Goal: Navigation & Orientation: Find specific page/section

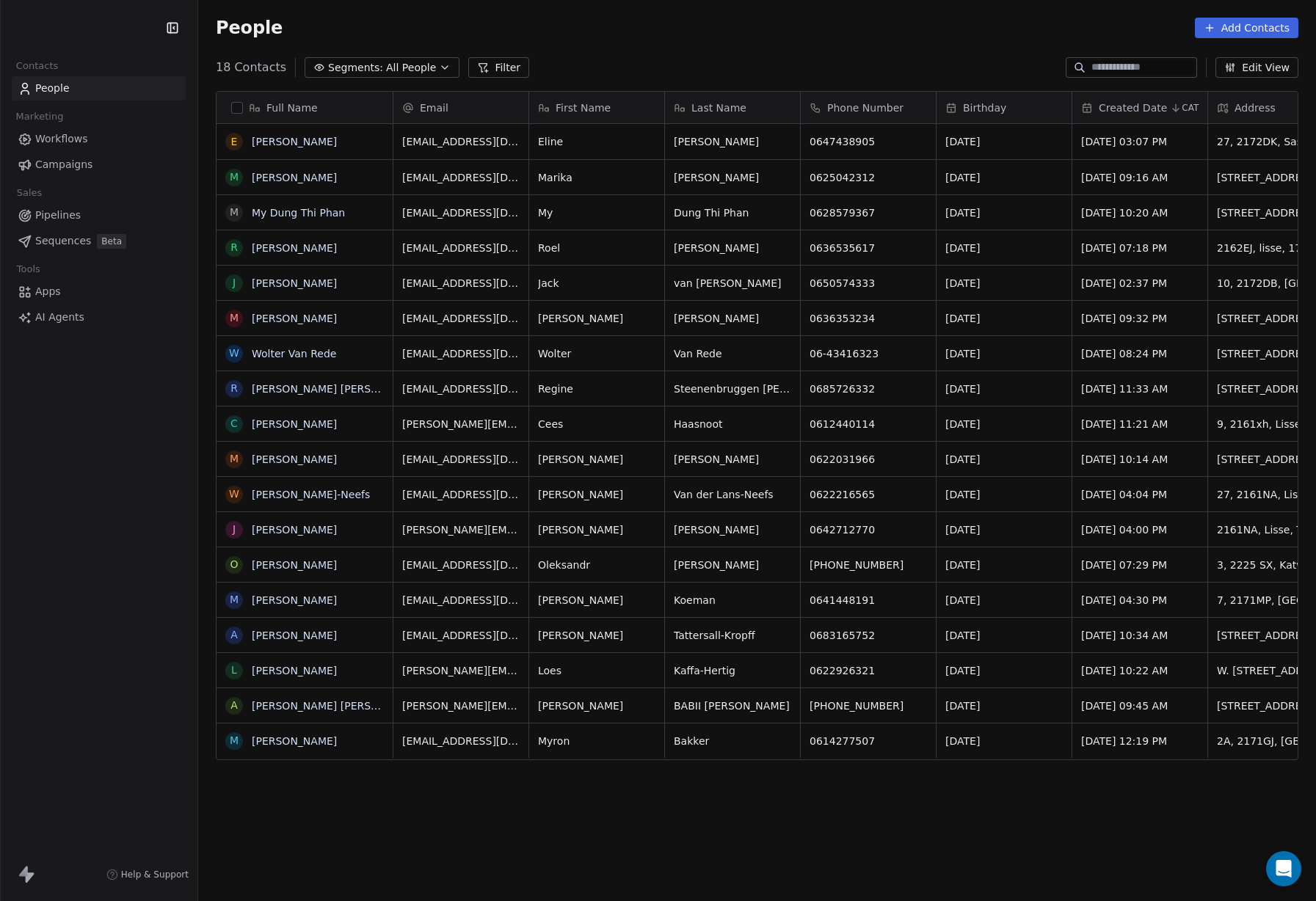
scroll to position [793, 1049]
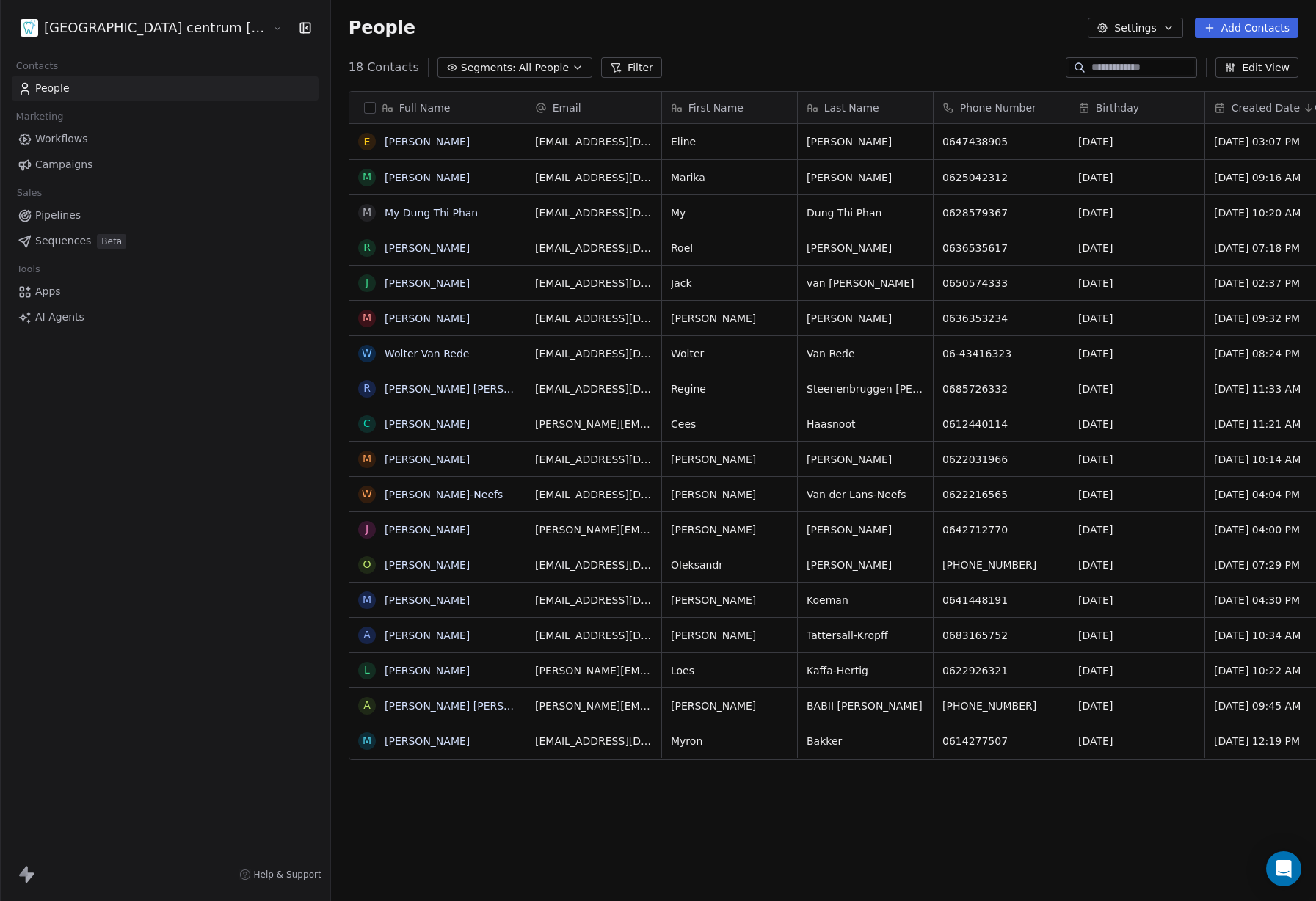
click at [115, 33] on html "Tandheelkundig centrum Sassembourg Contacts People Marketing Workflows Campaign…" at bounding box center [658, 450] width 1316 height 901
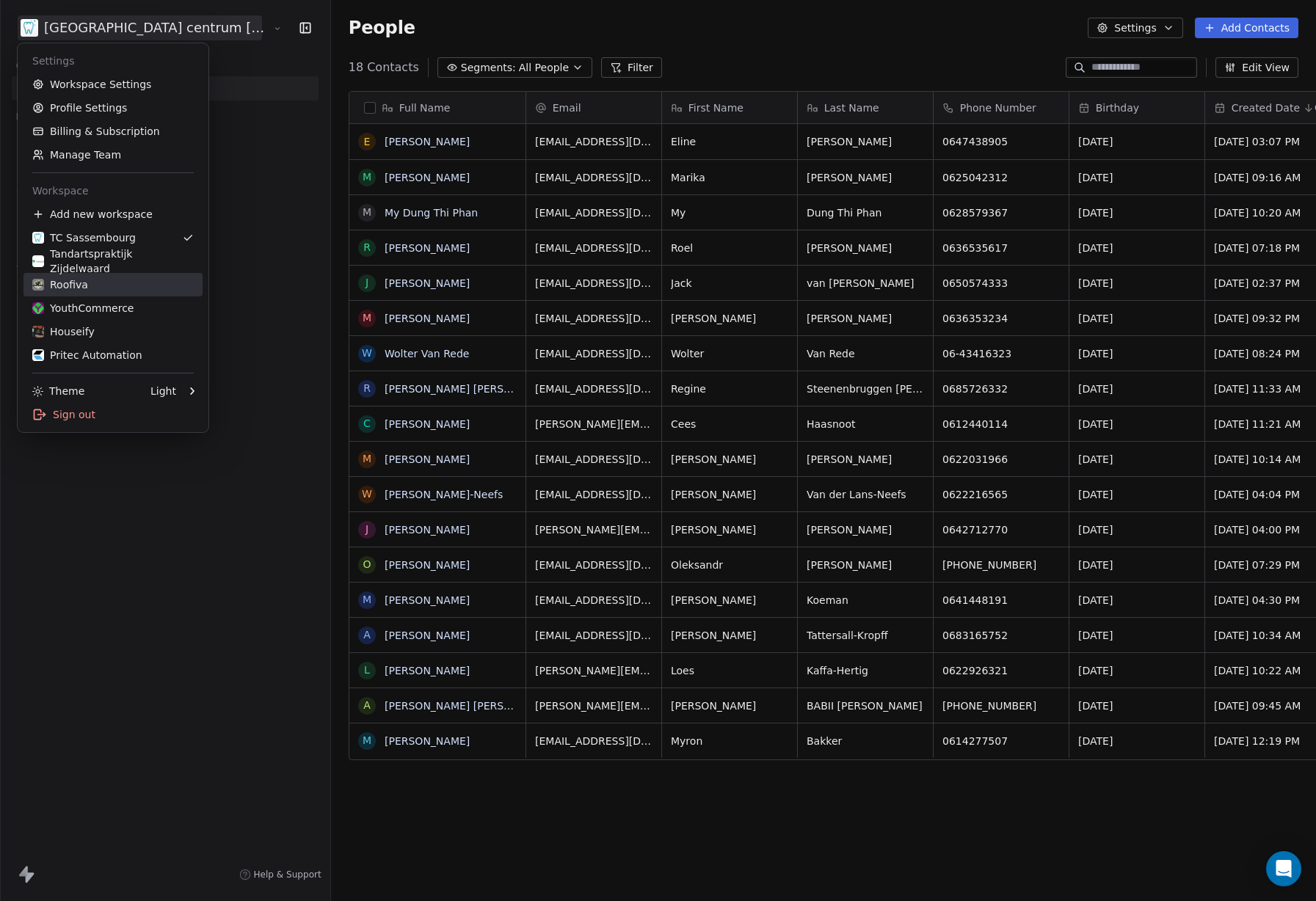
click at [126, 279] on div "Roofiva" at bounding box center [112, 284] width 161 height 15
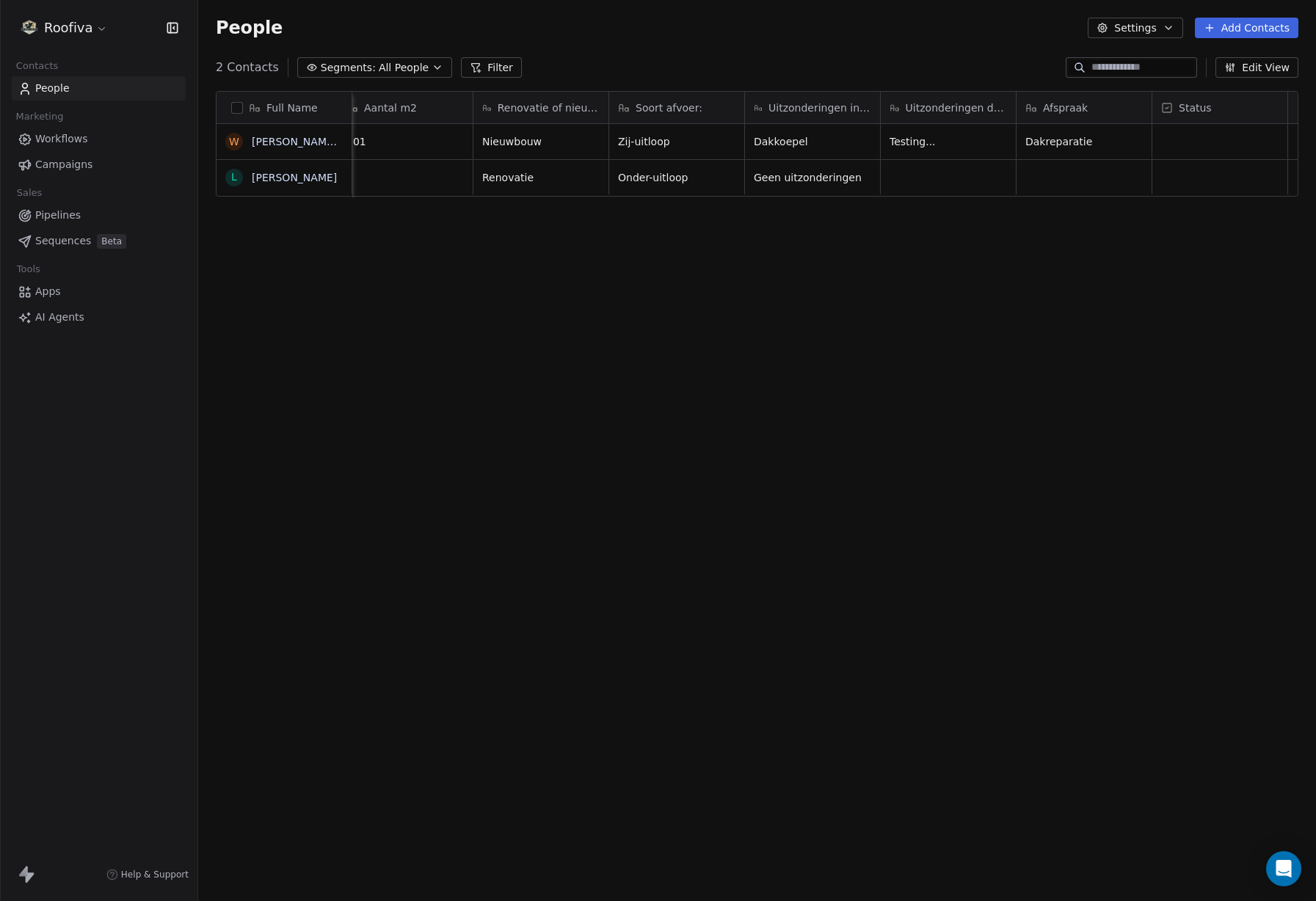
scroll to position [0, 540]
click at [91, 212] on link "Pipelines" at bounding box center [98, 215] width 174 height 24
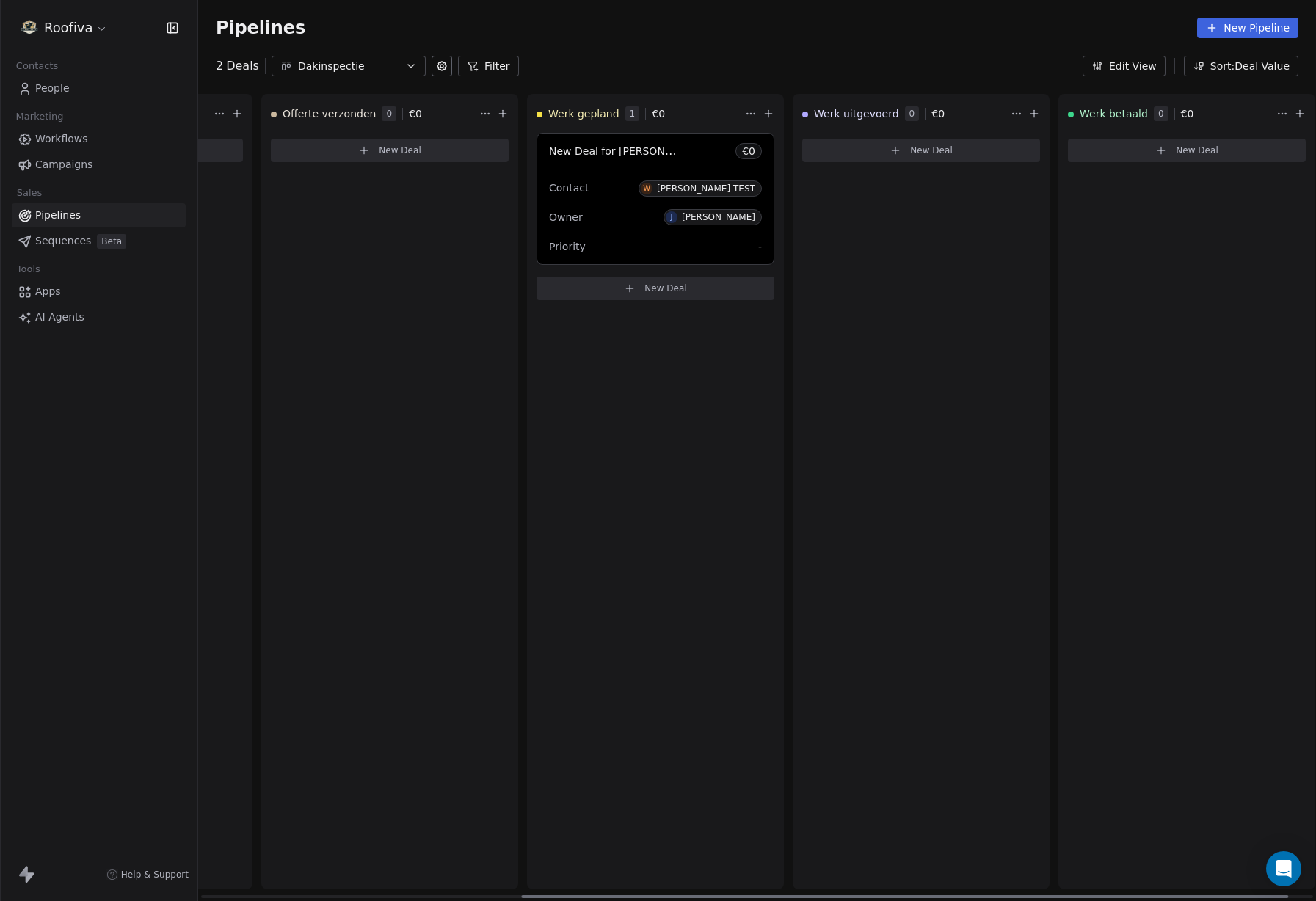
scroll to position [0, 503]
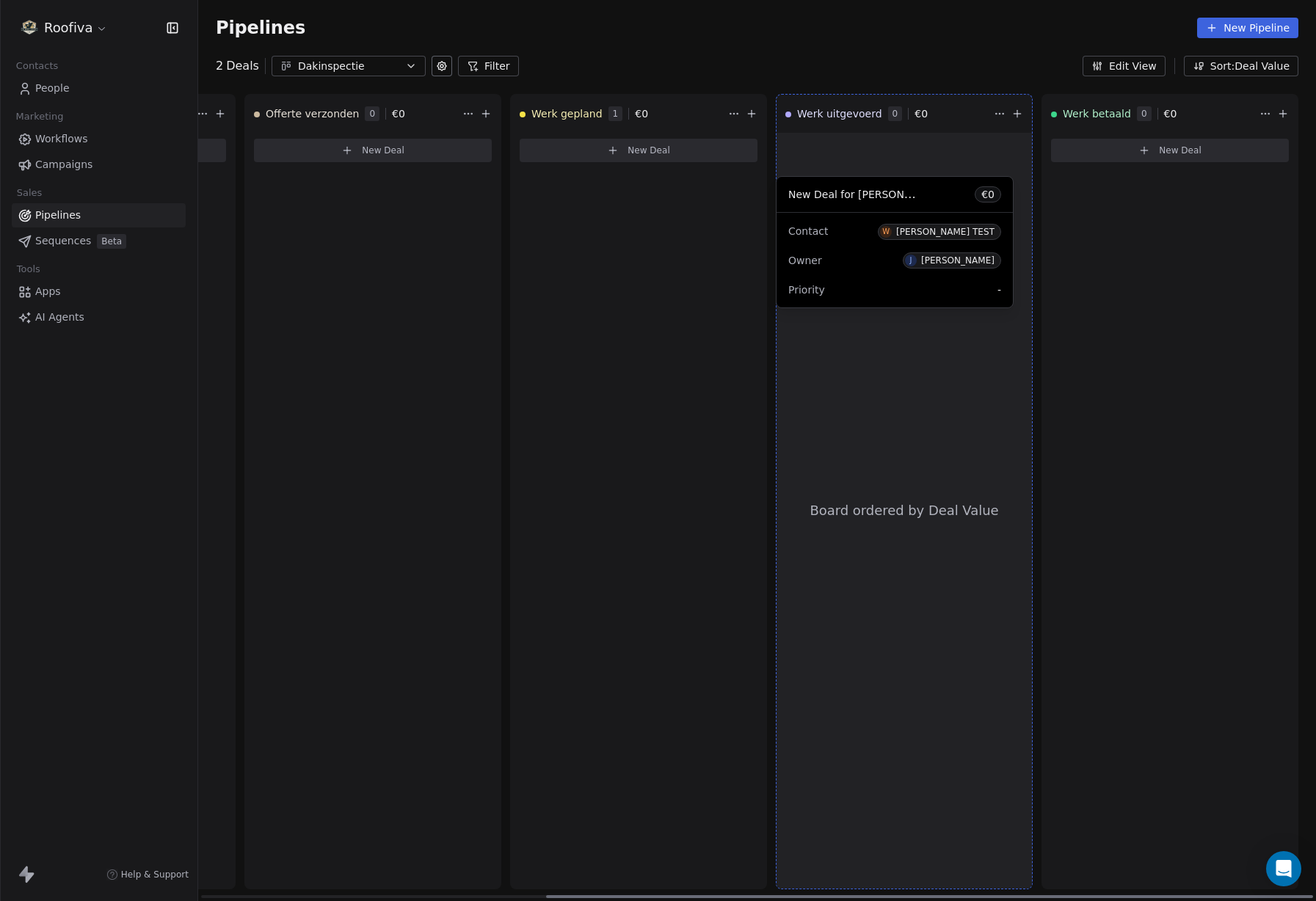
drag, startPoint x: 625, startPoint y: 181, endPoint x: 882, endPoint y: 224, distance: 260.6
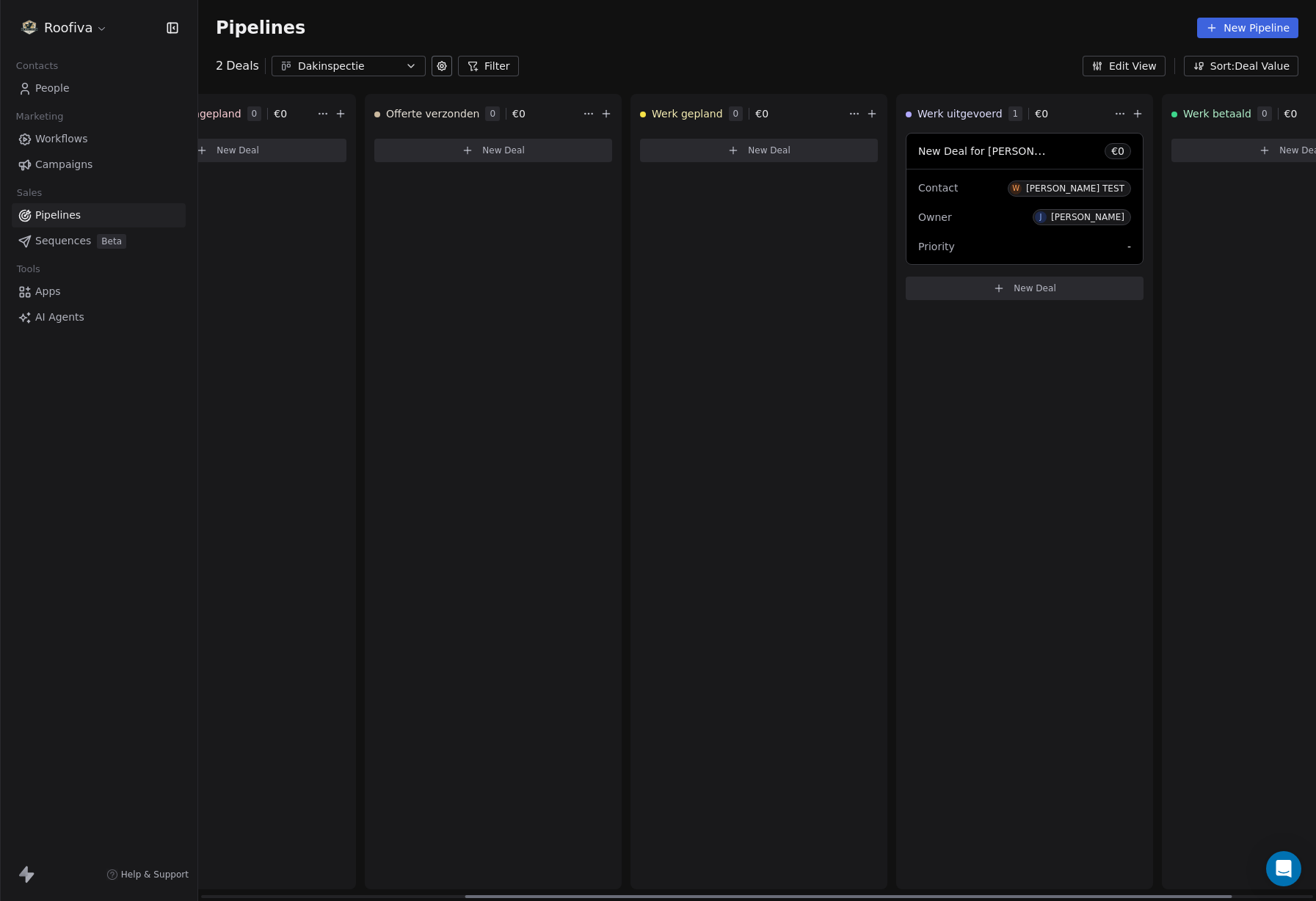
scroll to position [0, 384]
click at [78, 87] on link "People" at bounding box center [98, 88] width 174 height 24
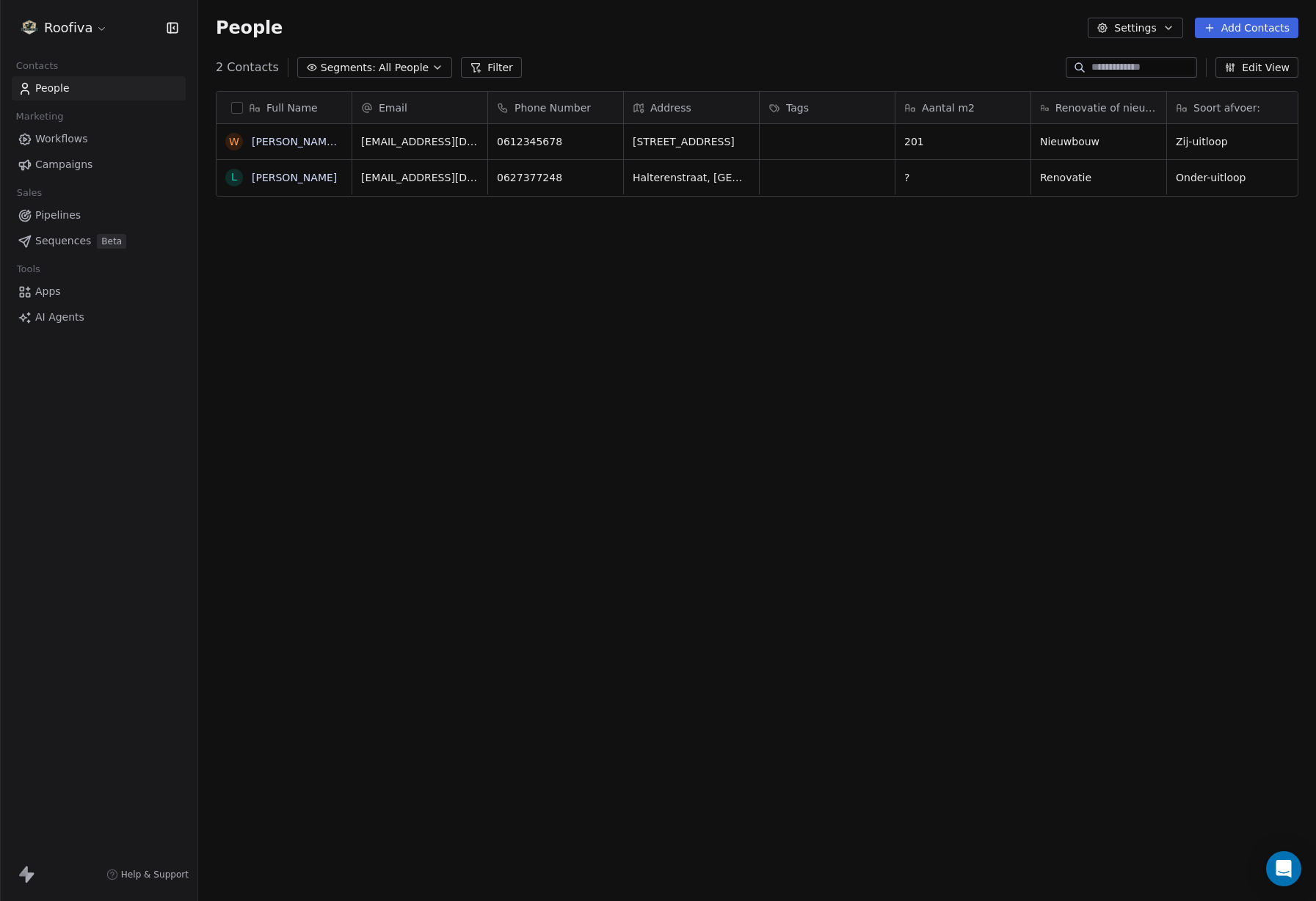
scroll to position [793, 1118]
